Goal: Information Seeking & Learning: Learn about a topic

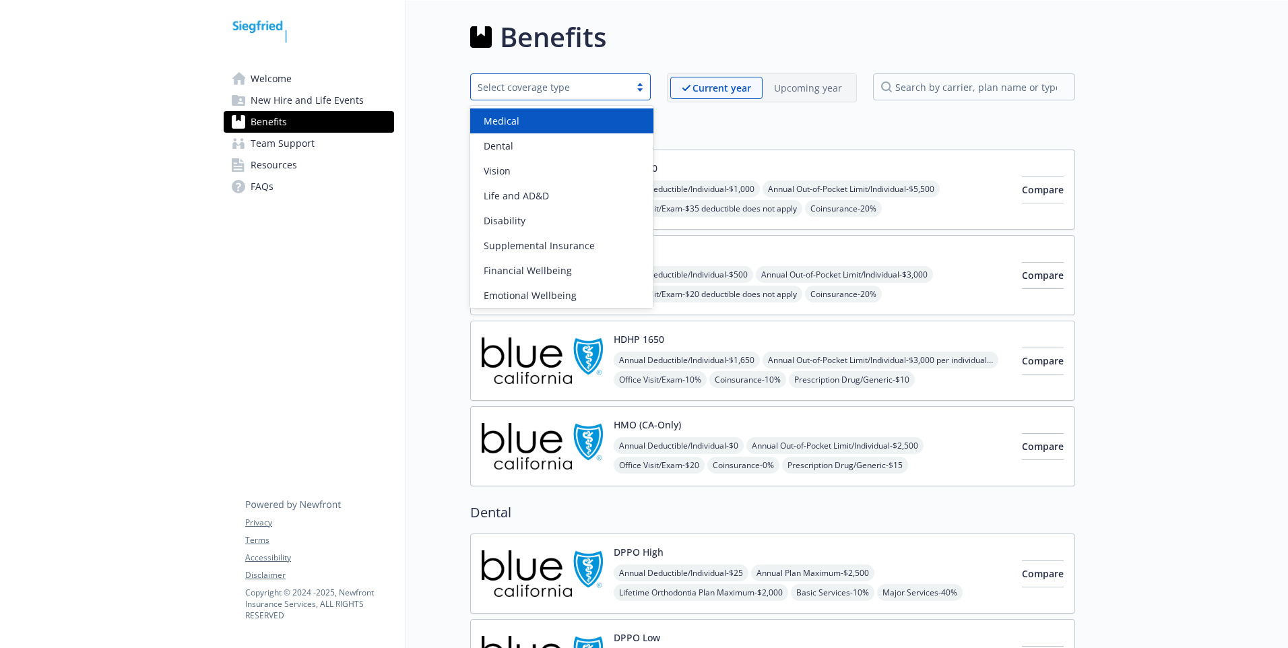
click at [643, 93] on div "Select coverage type" at bounding box center [560, 86] width 180 height 27
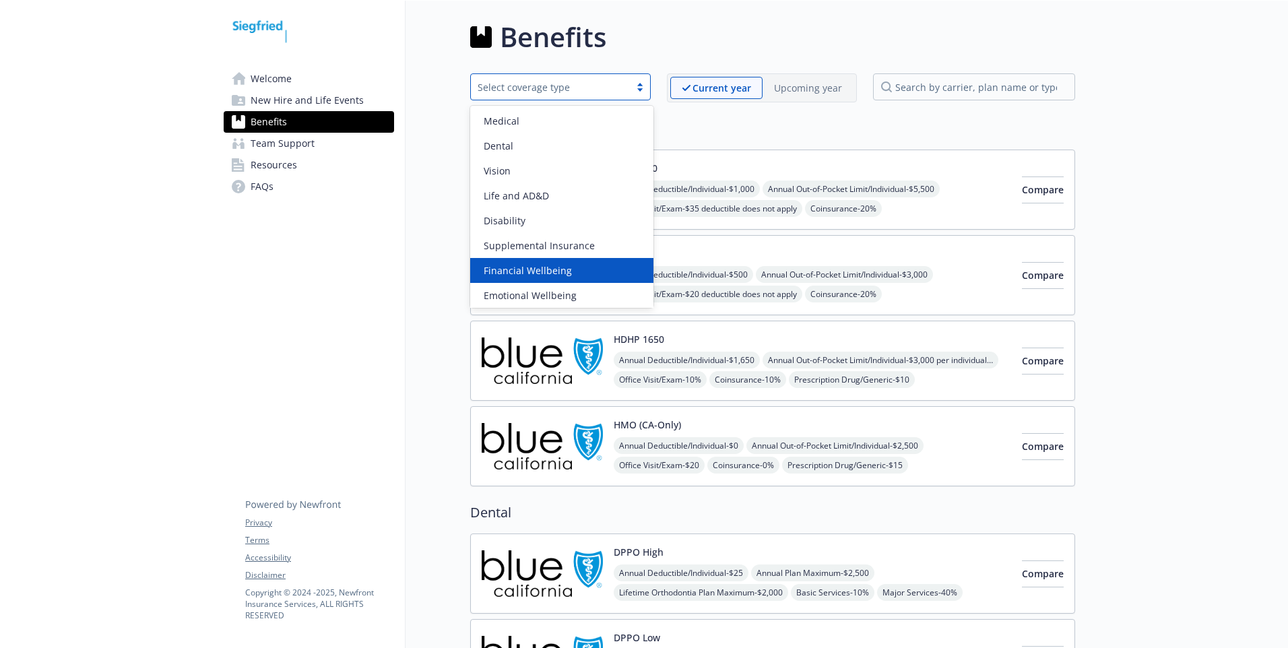
click at [589, 265] on div "Financial Wellbeing" at bounding box center [561, 270] width 167 height 14
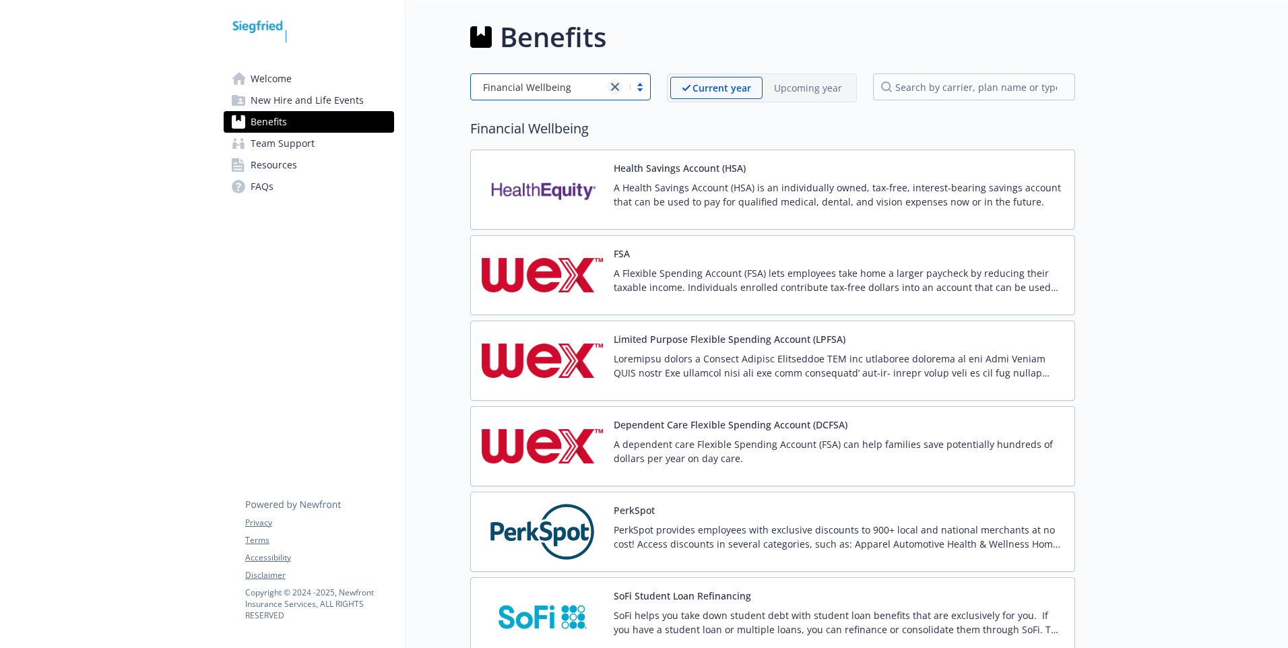
click at [622, 87] on link "close" at bounding box center [615, 87] width 16 height 16
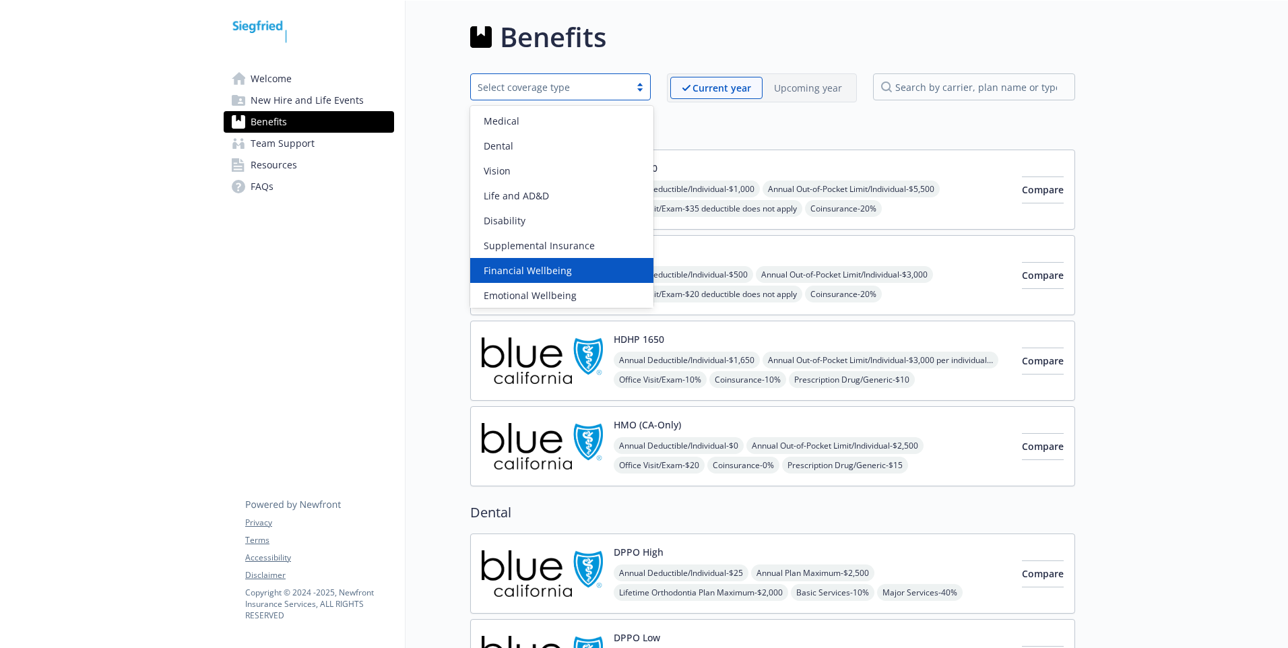
scroll to position [28, 0]
click at [585, 263] on div "Emotional Wellbeing" at bounding box center [561, 268] width 167 height 14
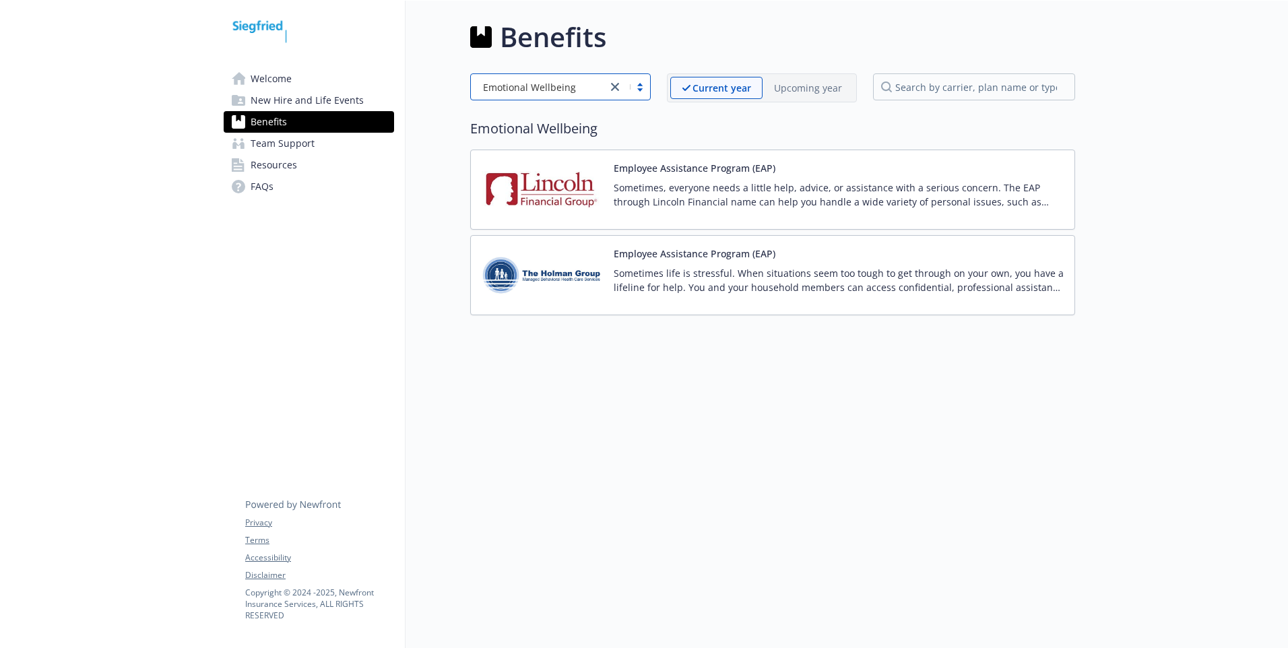
click at [558, 193] on img at bounding box center [541, 189] width 121 height 57
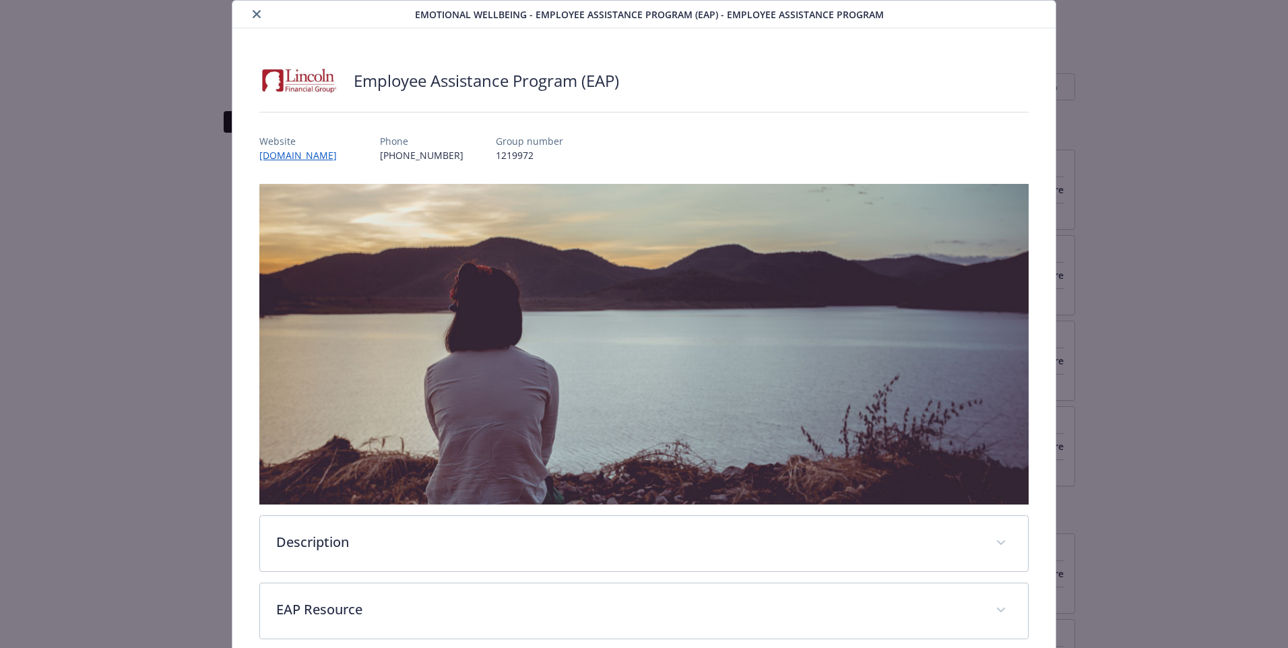
scroll to position [310, 0]
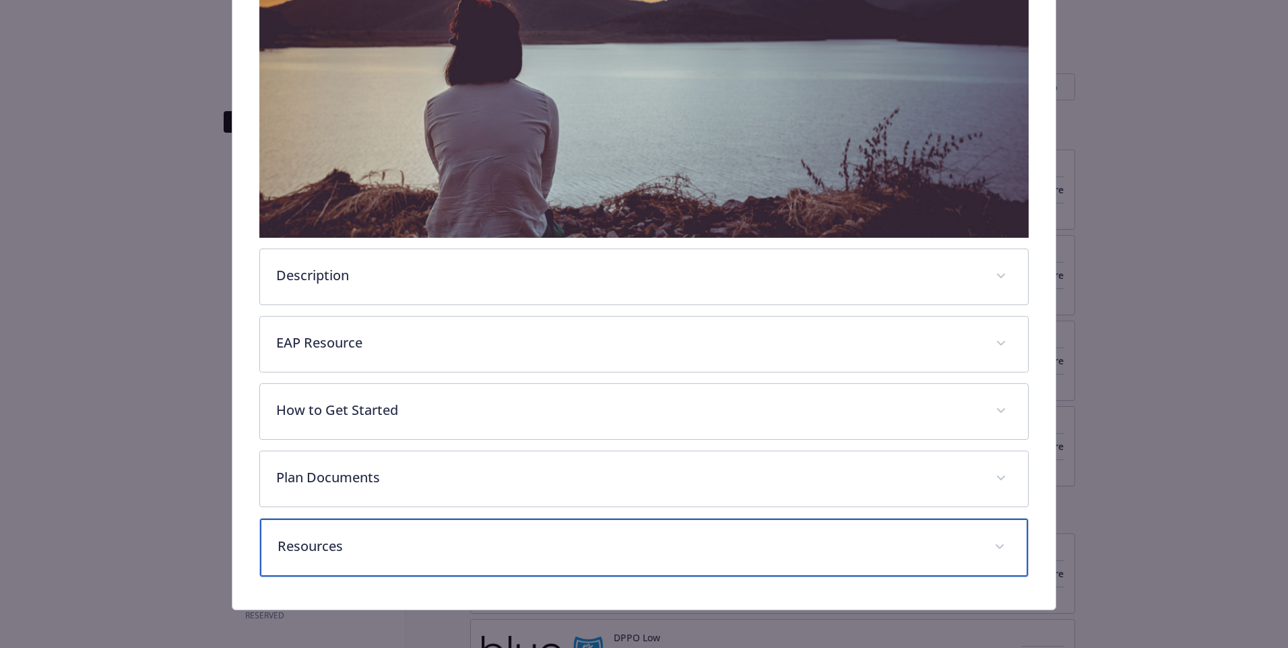
click at [995, 544] on icon "details for plan Emotional Wellbeing - Employee Assistance Program (EAP) - Empl…" at bounding box center [999, 546] width 8 height 5
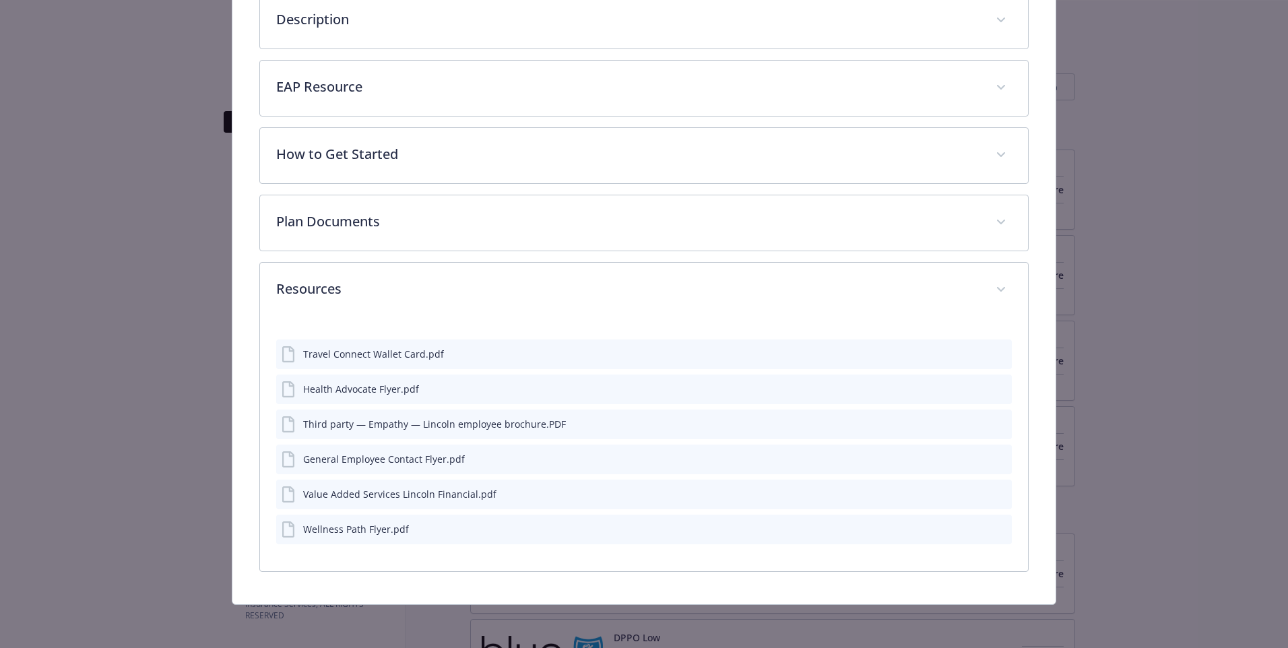
scroll to position [563, 0]
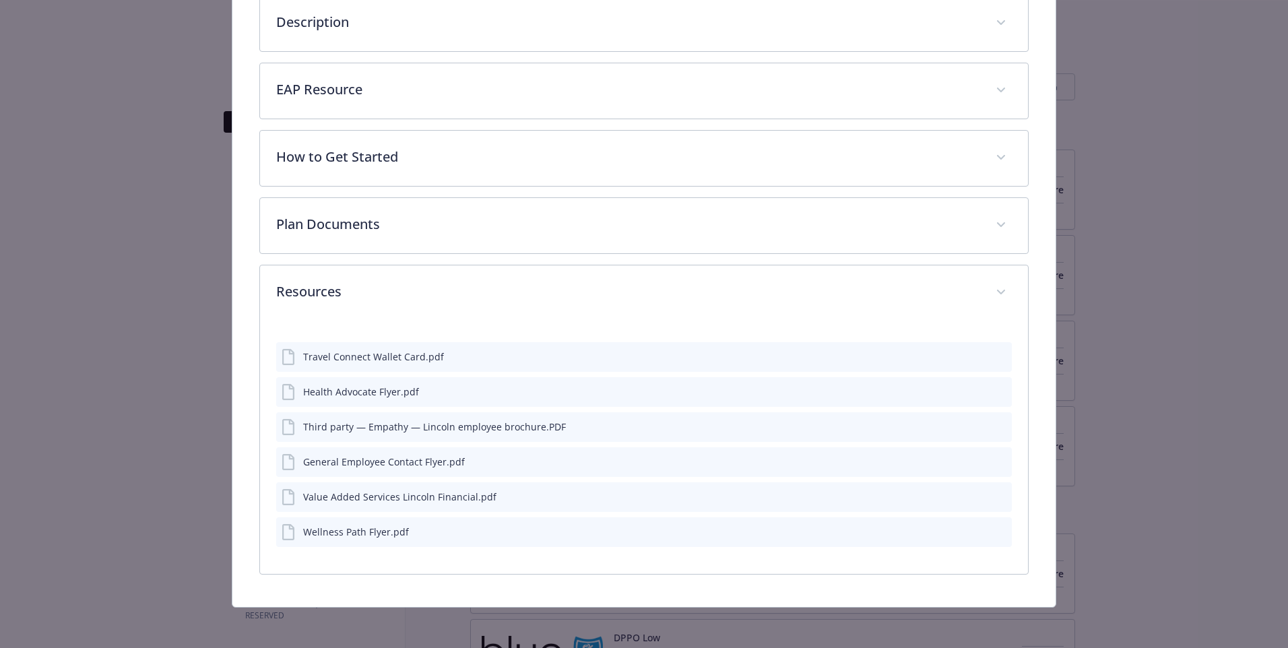
click at [418, 498] on div "Value Added Services Lincoln Financial.pdf" at bounding box center [399, 497] width 193 height 14
click at [993, 491] on icon "preview file" at bounding box center [999, 495] width 12 height 9
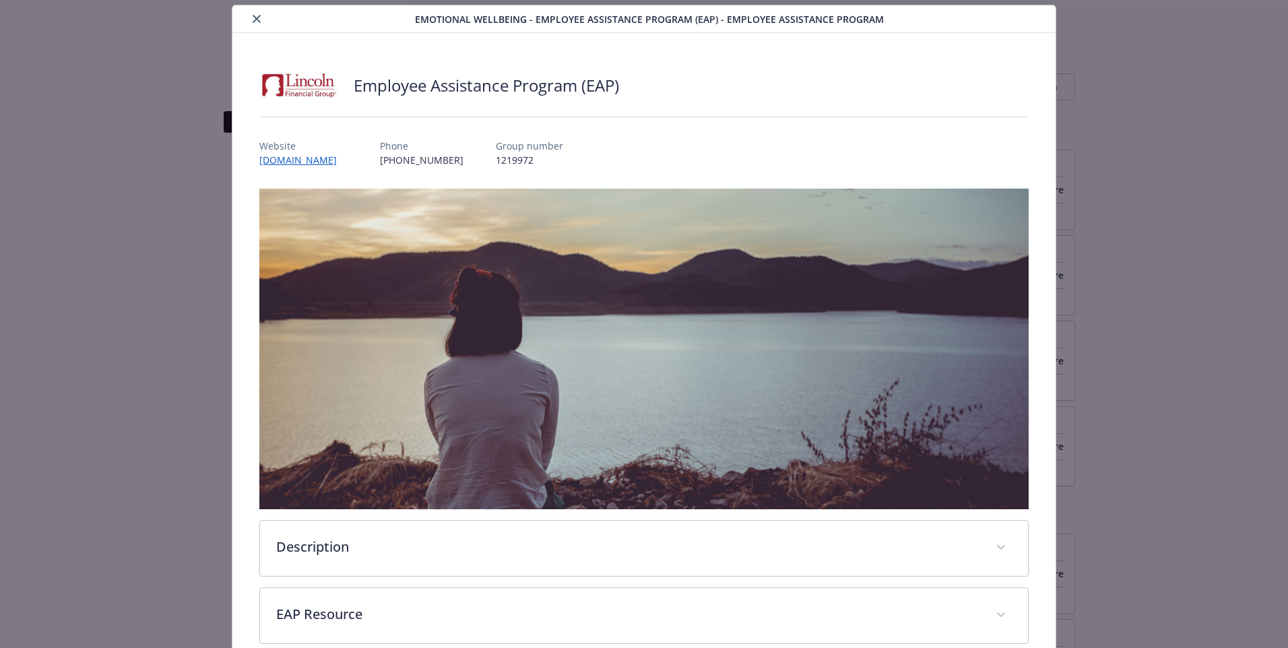
scroll to position [0, 0]
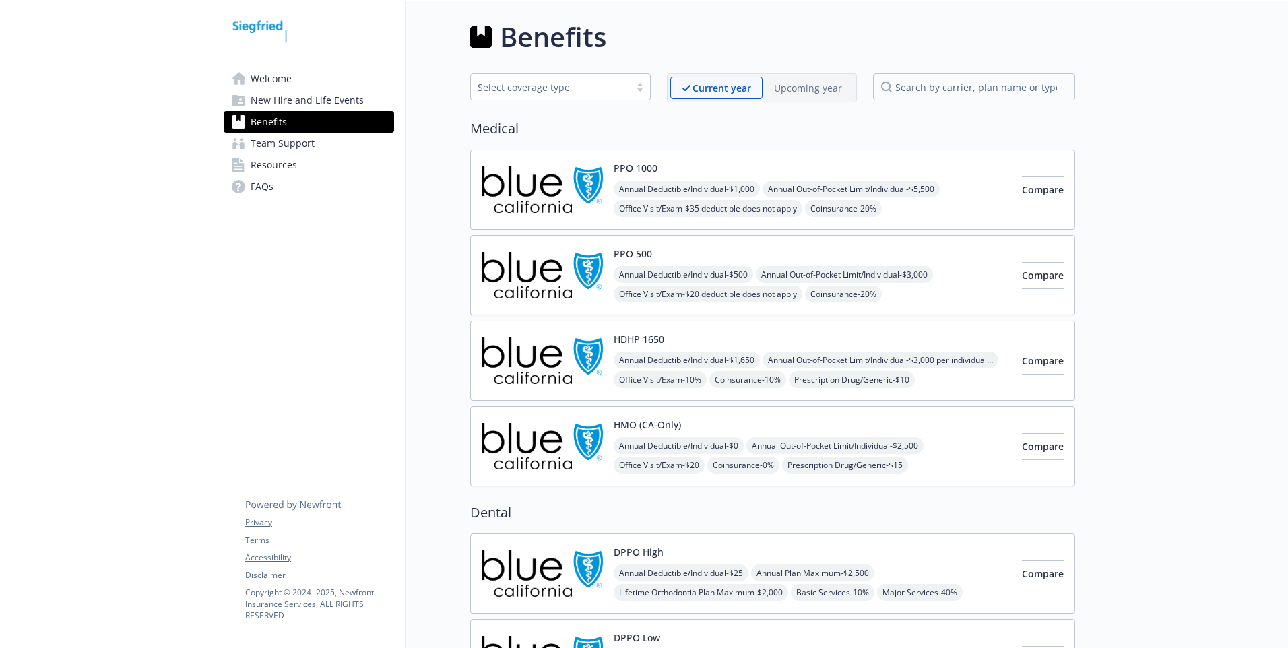
click at [628, 89] on div "Select coverage type" at bounding box center [550, 87] width 159 height 17
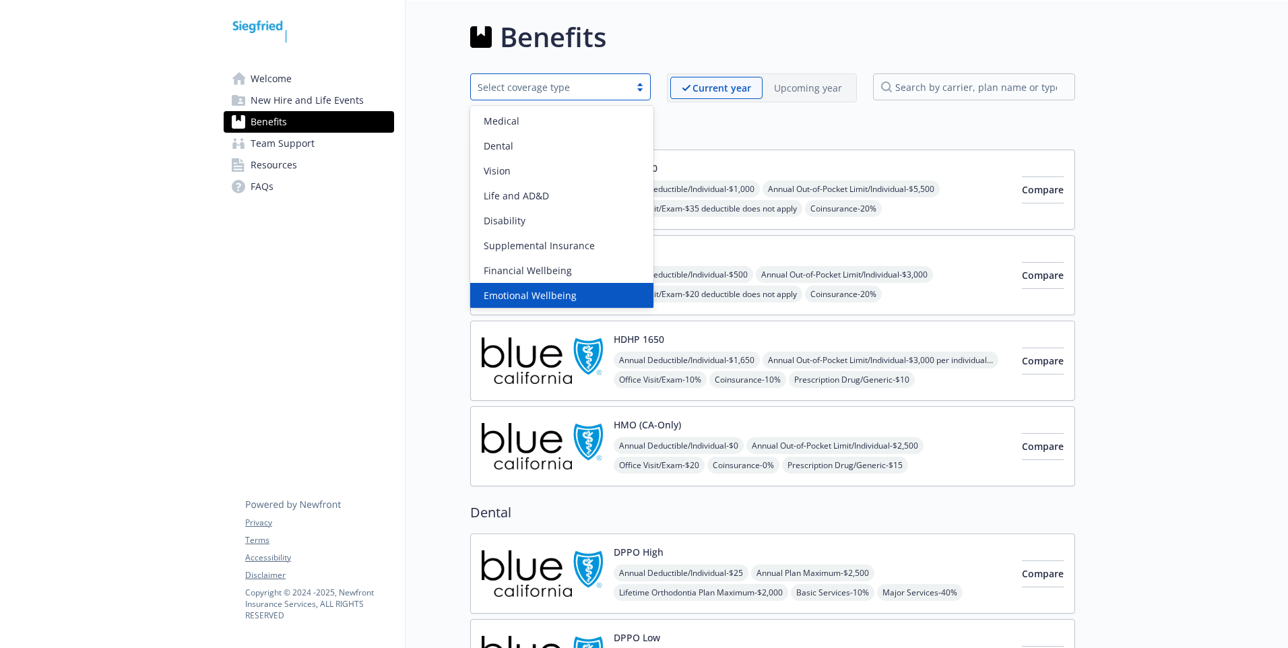
click at [568, 294] on span "Emotional Wellbeing" at bounding box center [530, 295] width 93 height 14
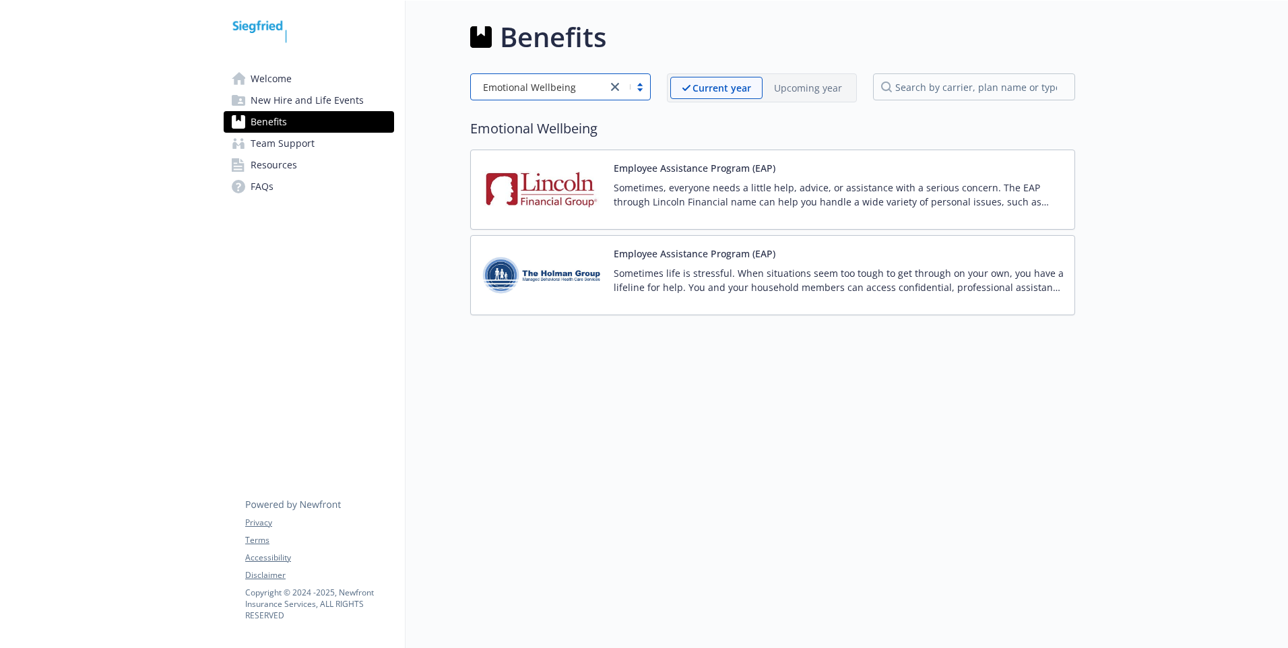
click at [564, 273] on img at bounding box center [541, 274] width 121 height 57
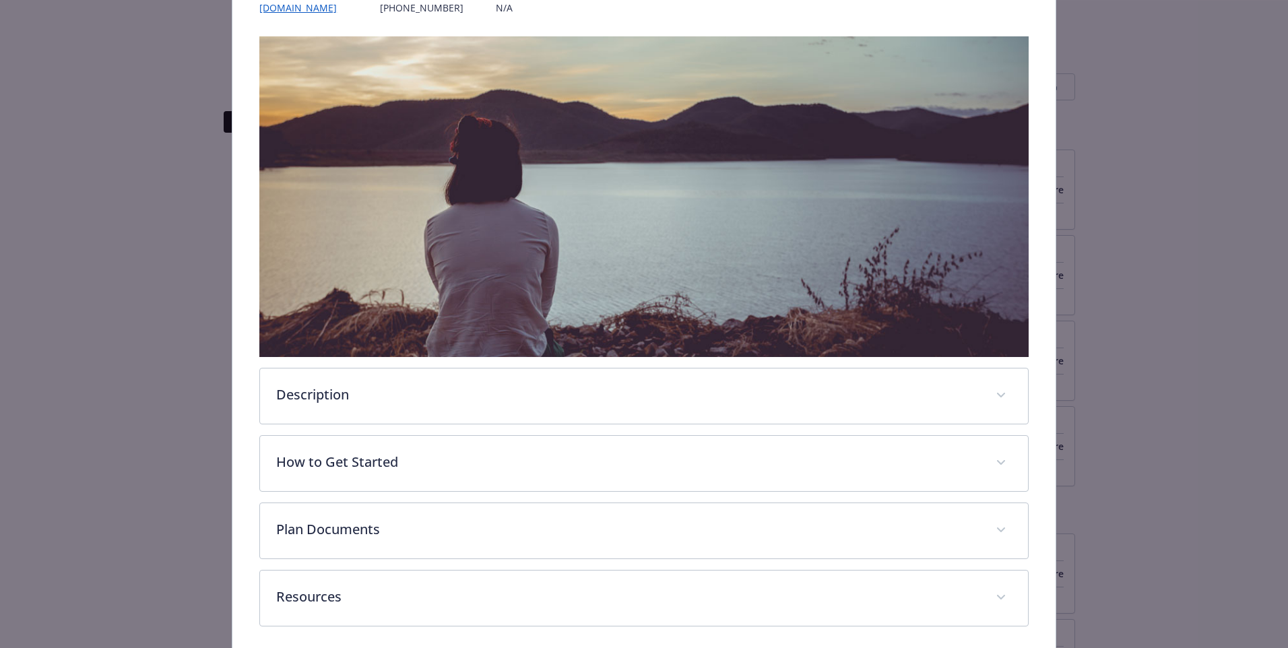
scroll to position [242, 0]
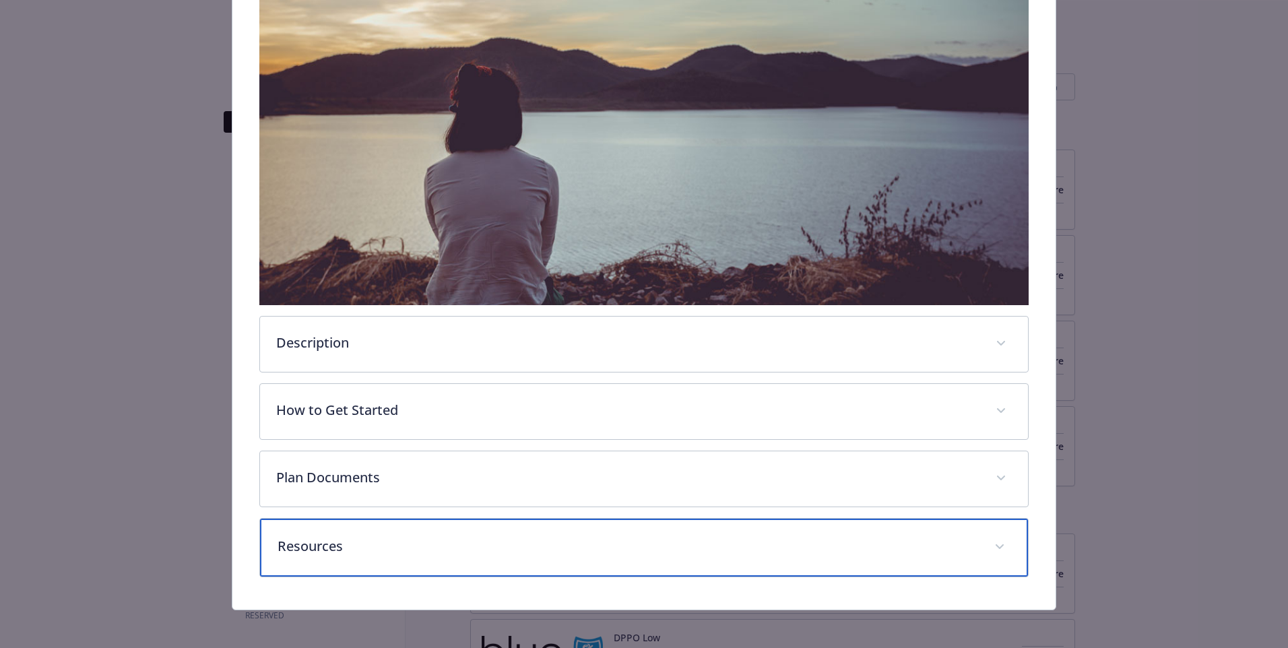
click at [992, 539] on span "details for plan Emotional Wellbeing - Employee Assistance Program (EAP) - Empl…" at bounding box center [1000, 547] width 22 height 22
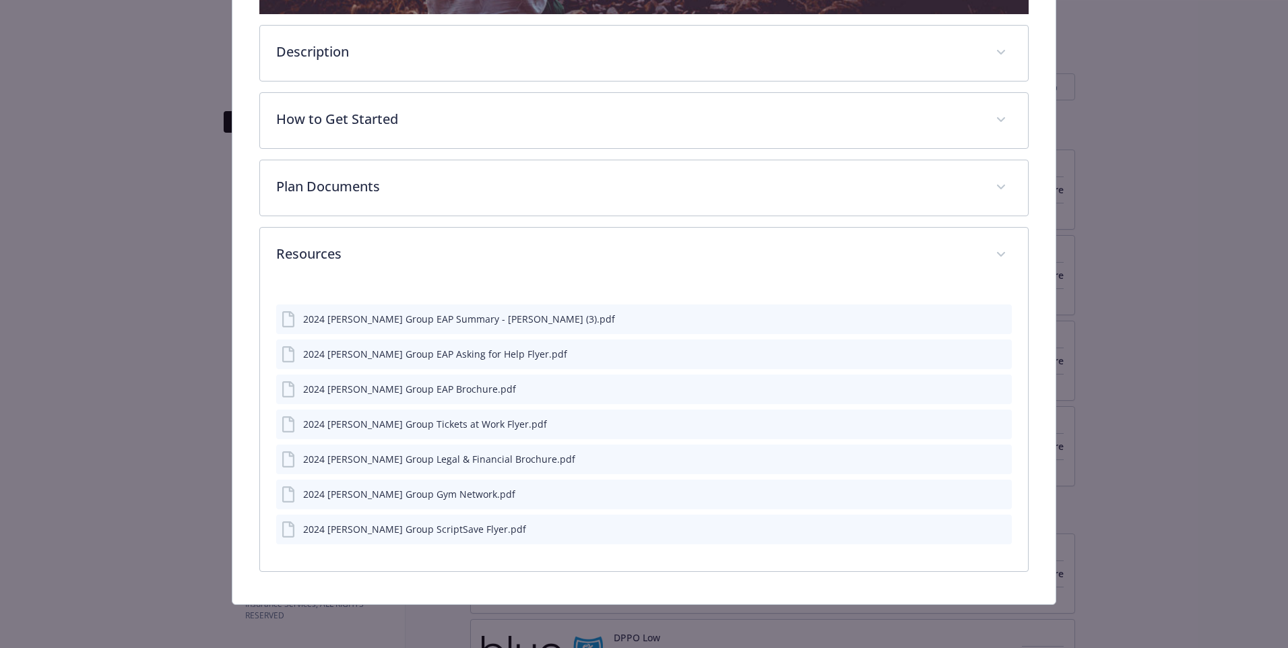
scroll to position [531, 0]
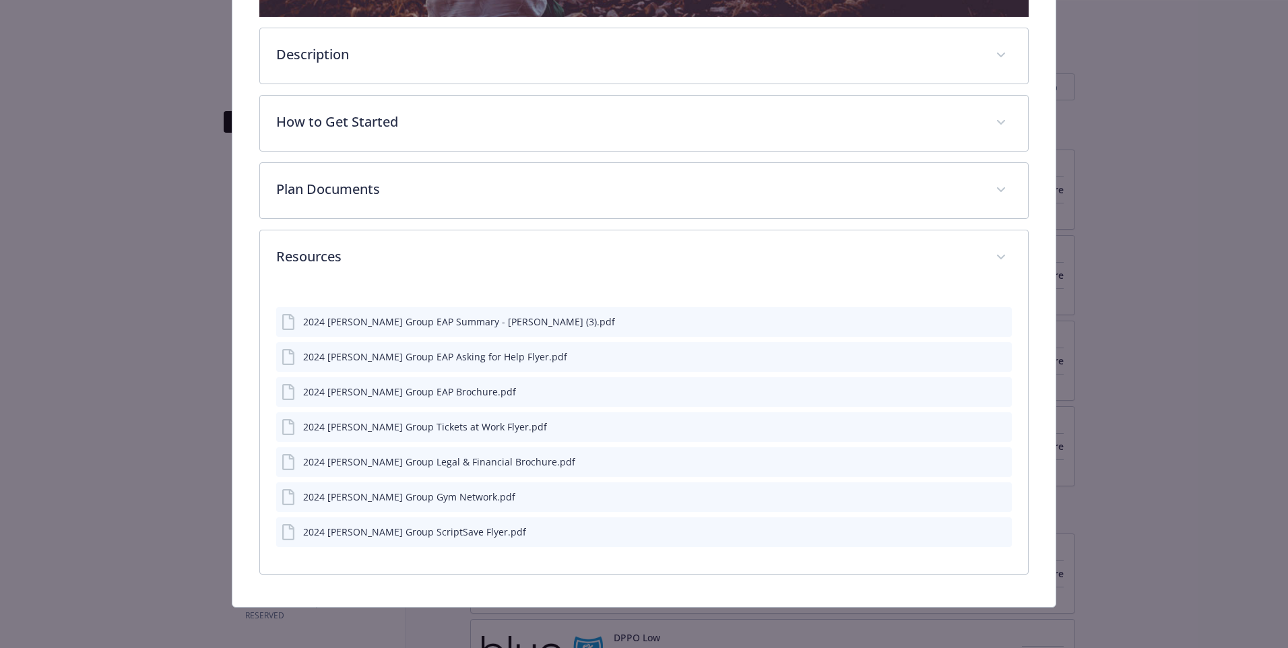
click at [993, 494] on icon "preview file" at bounding box center [999, 495] width 12 height 9
click at [993, 456] on icon "preview file" at bounding box center [999, 460] width 12 height 9
click at [993, 388] on icon "preview file" at bounding box center [999, 390] width 12 height 9
